Goal: Entertainment & Leisure: Consume media (video, audio)

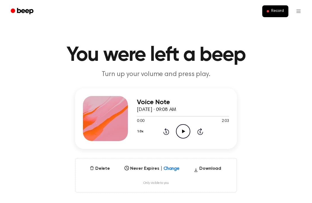
click at [186, 135] on icon "Play Audio" at bounding box center [183, 131] width 14 height 14
click at [192, 116] on div at bounding box center [183, 116] width 92 height 1
click at [196, 116] on div at bounding box center [183, 116] width 92 height 1
click at [195, 131] on div "1.0x Rewind 5 seconds Pause Audio Skip 5 seconds" at bounding box center [183, 131] width 92 height 14
click at [200, 131] on icon "Skip 5 seconds" at bounding box center [200, 131] width 6 height 7
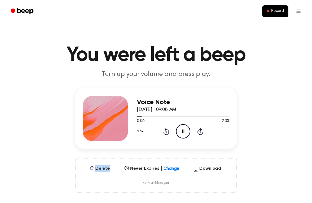
click at [200, 131] on icon "Skip 5 seconds" at bounding box center [200, 131] width 6 height 7
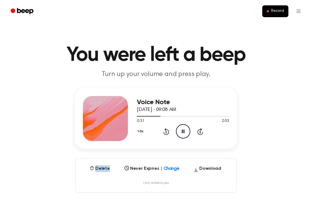
click at [200, 131] on icon "Skip 5 seconds" at bounding box center [200, 131] width 6 height 7
